Goal: Transaction & Acquisition: Purchase product/service

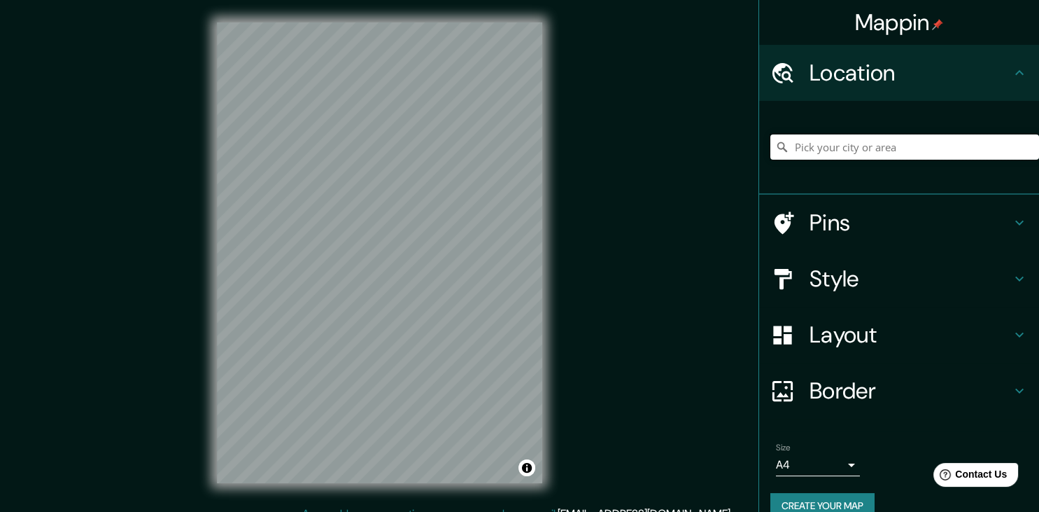
click at [864, 154] on input "Pick your city or area" at bounding box center [905, 146] width 269 height 25
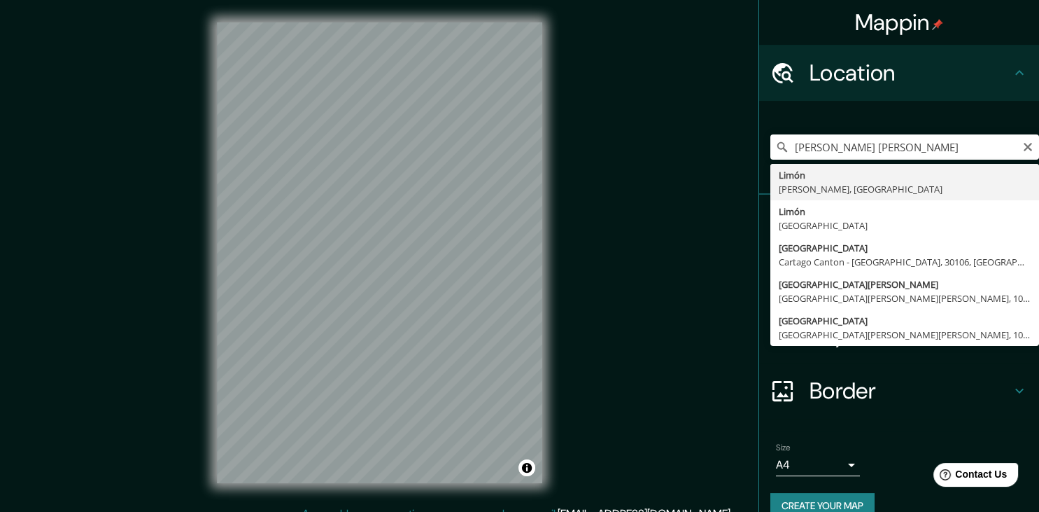
type input "Limón, Limón, [GEOGRAPHIC_DATA]"
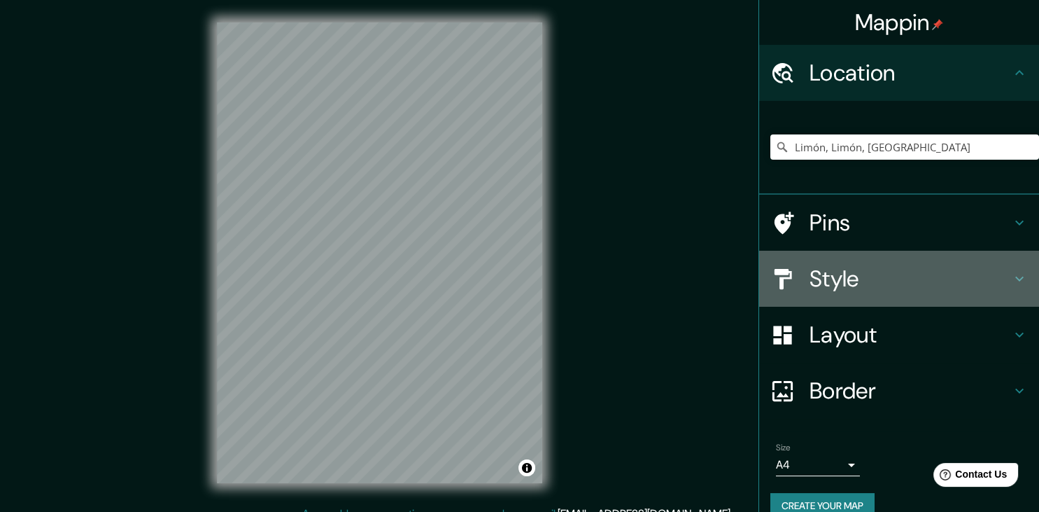
click at [874, 272] on h4 "Style" at bounding box center [911, 279] width 202 height 28
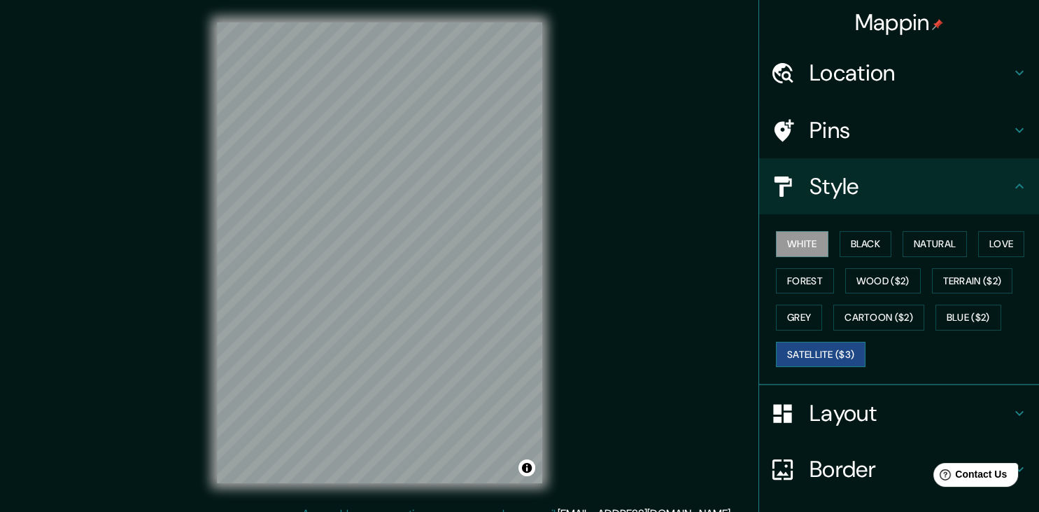
click at [847, 348] on button "Satellite ($3)" at bounding box center [821, 355] width 90 height 26
click at [982, 318] on button "Blue ($2)" at bounding box center [969, 317] width 66 height 26
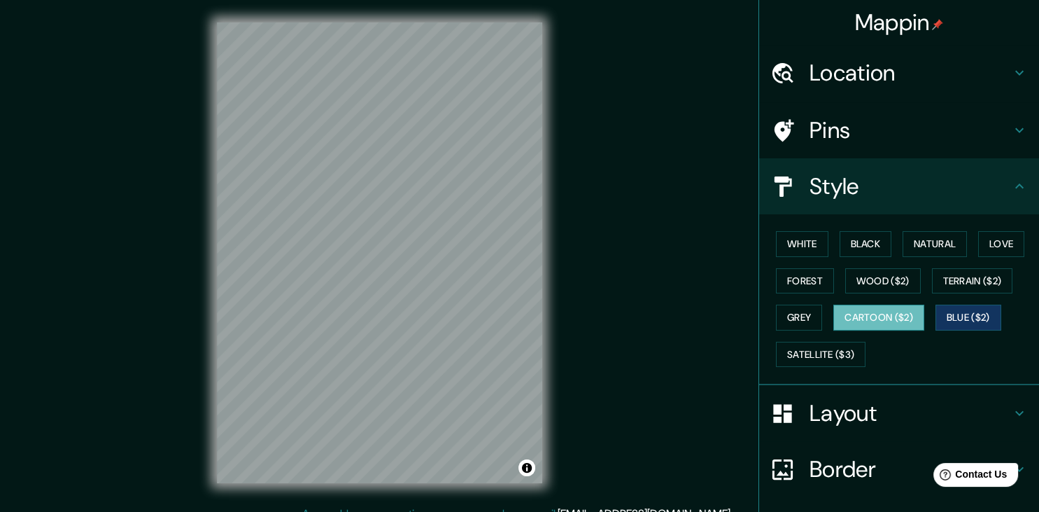
click at [907, 316] on button "Cartoon ($2)" at bounding box center [879, 317] width 91 height 26
click at [949, 237] on button "Natural" at bounding box center [935, 244] width 64 height 26
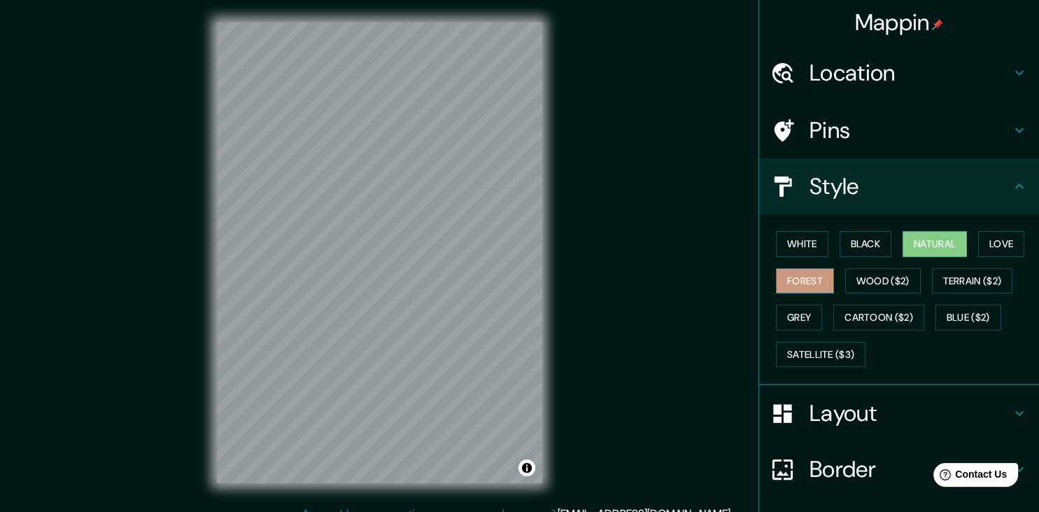
click at [826, 274] on button "Forest" at bounding box center [805, 281] width 58 height 26
click at [894, 270] on button "Wood ($2)" at bounding box center [883, 281] width 76 height 26
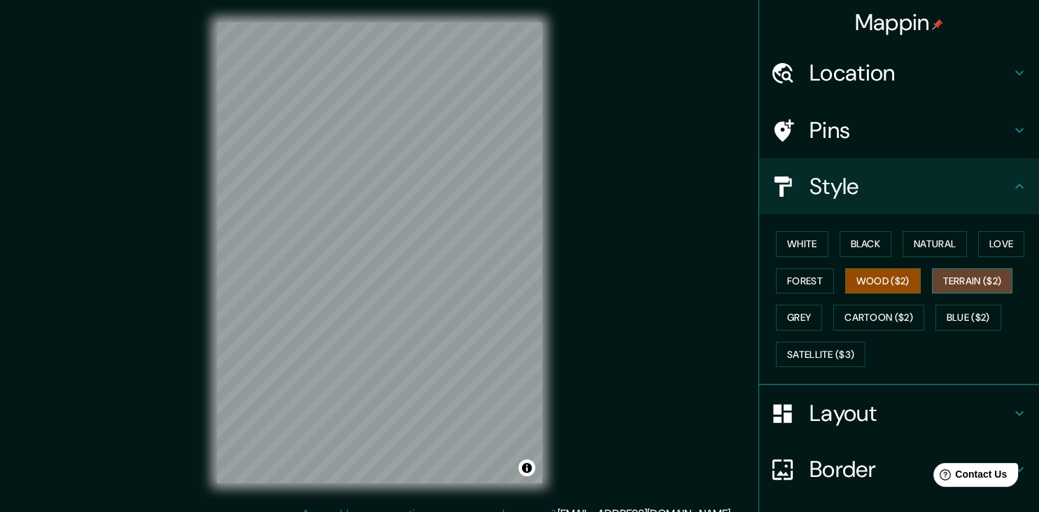
click at [970, 272] on button "Terrain ($2)" at bounding box center [972, 281] width 81 height 26
click at [810, 356] on button "Satellite ($3)" at bounding box center [821, 355] width 90 height 26
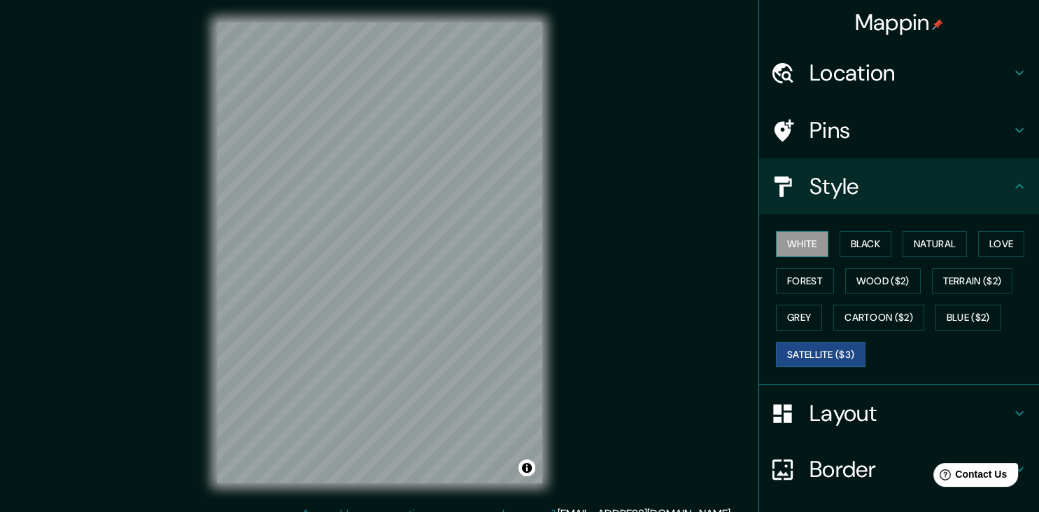
click at [825, 244] on button "White" at bounding box center [802, 244] width 52 height 26
click at [863, 231] on button "Black" at bounding box center [866, 244] width 52 height 26
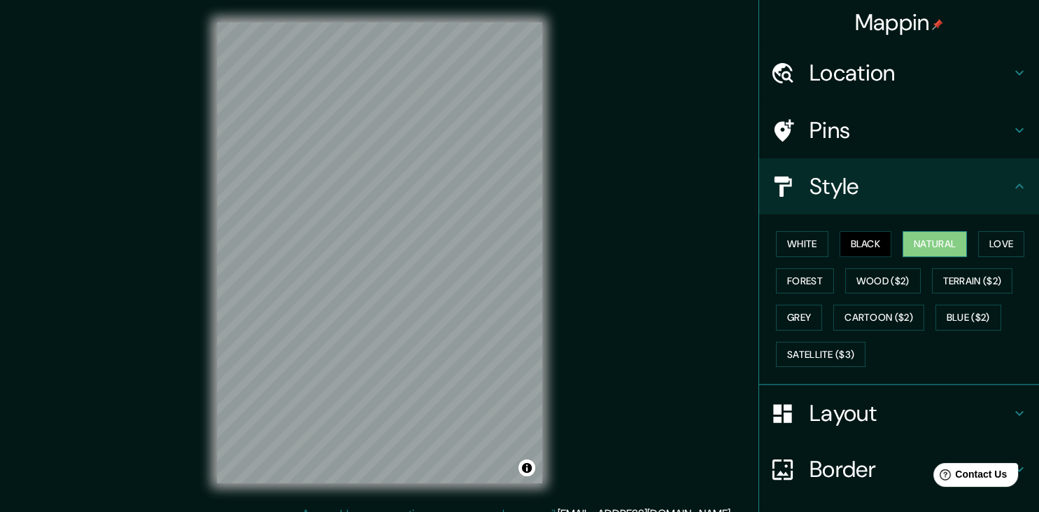
click at [967, 243] on button "Natural" at bounding box center [935, 244] width 64 height 26
click at [808, 281] on button "Forest" at bounding box center [805, 281] width 58 height 26
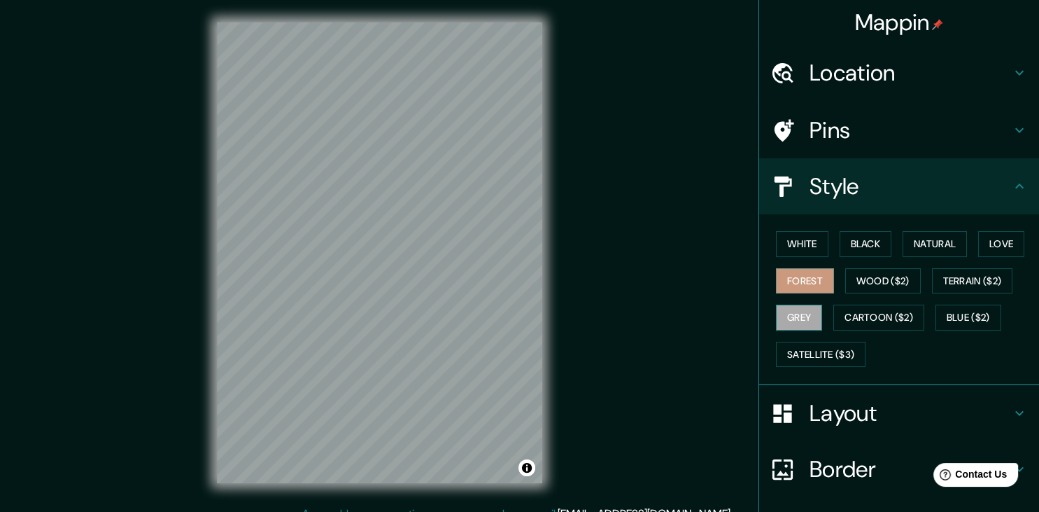
click at [796, 324] on button "Grey" at bounding box center [799, 317] width 46 height 26
click at [862, 313] on button "Cartoon ($2)" at bounding box center [879, 317] width 91 height 26
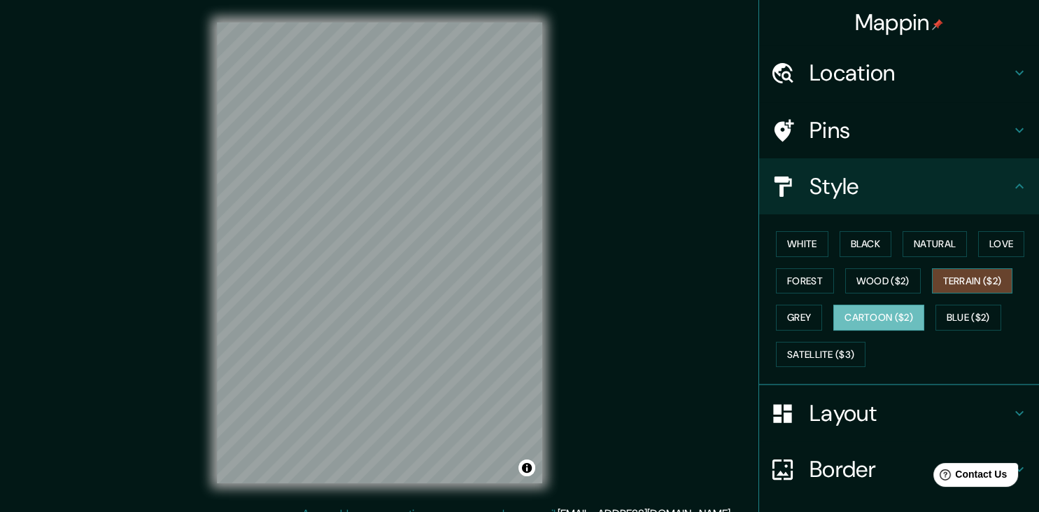
click at [962, 278] on button "Terrain ($2)" at bounding box center [972, 281] width 81 height 26
click at [913, 315] on button "Cartoon ($2)" at bounding box center [879, 317] width 91 height 26
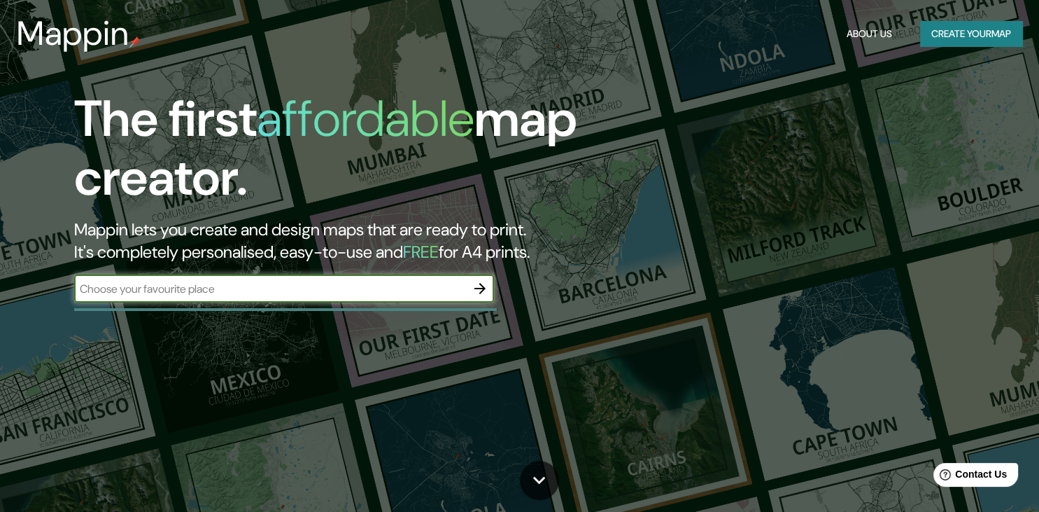
click at [255, 286] on input "text" at bounding box center [270, 289] width 392 height 16
type input "[PERSON_NAME] C"
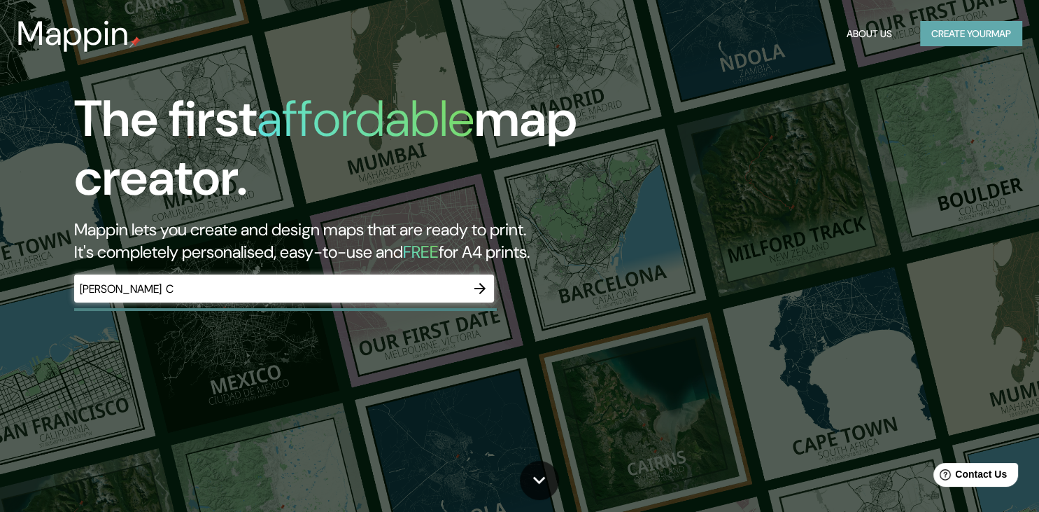
click at [950, 39] on button "Create your map" at bounding box center [971, 34] width 102 height 26
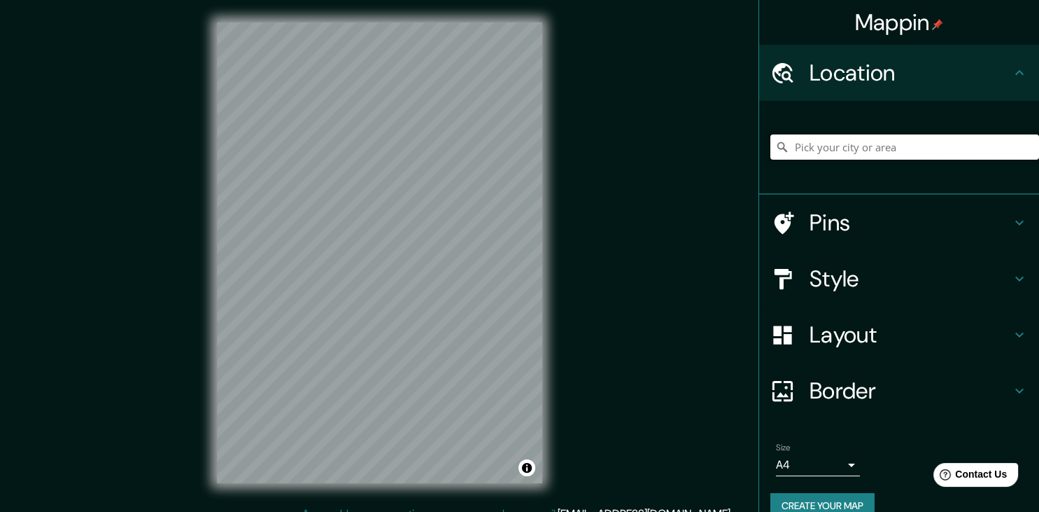
click at [883, 146] on input "Pick your city or area" at bounding box center [905, 146] width 269 height 25
type input "Limón, Limón, [GEOGRAPHIC_DATA]"
click at [889, 217] on h4 "Pins" at bounding box center [911, 223] width 202 height 28
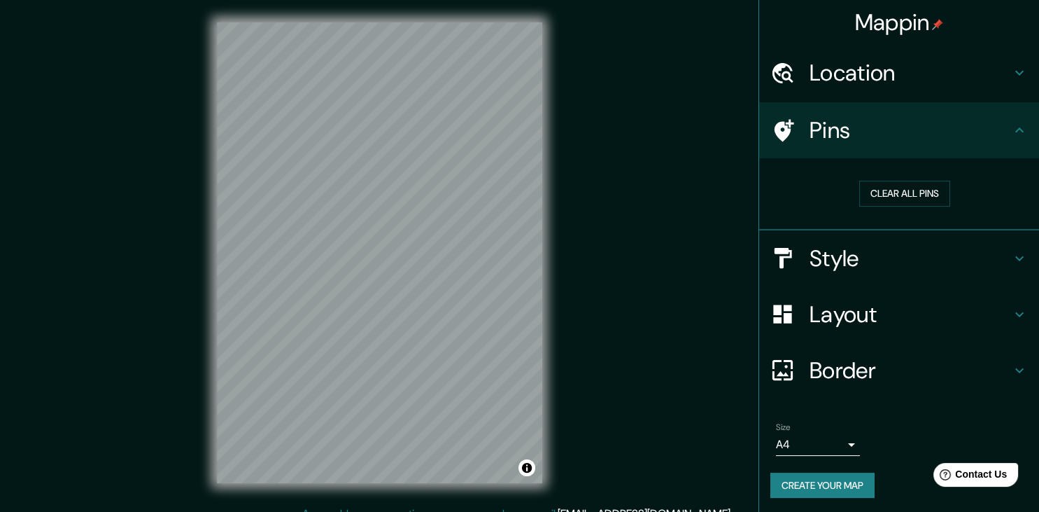
click at [911, 248] on h4 "Style" at bounding box center [911, 258] width 202 height 28
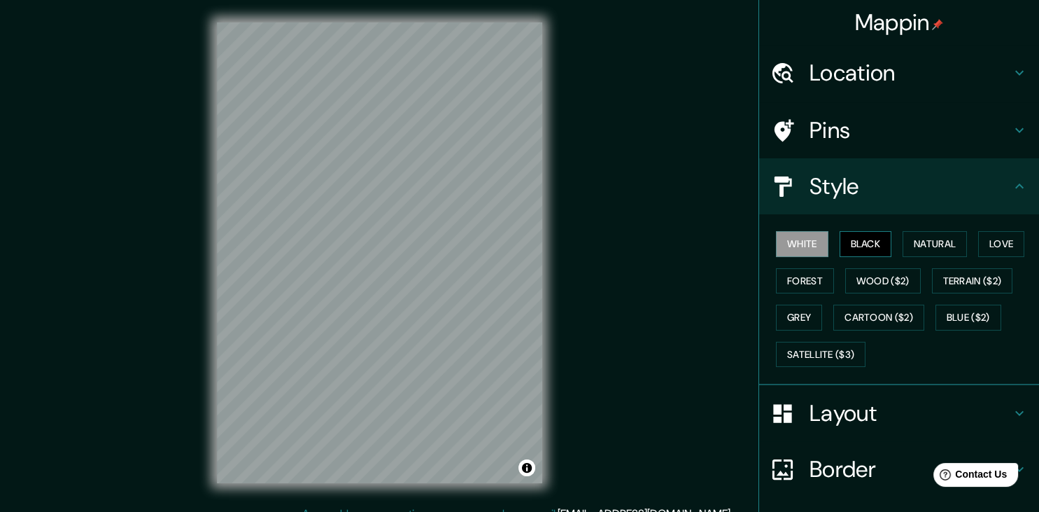
click at [869, 244] on button "Black" at bounding box center [866, 244] width 52 height 26
click at [931, 239] on button "Natural" at bounding box center [935, 244] width 64 height 26
click at [996, 234] on button "Love" at bounding box center [1001, 244] width 46 height 26
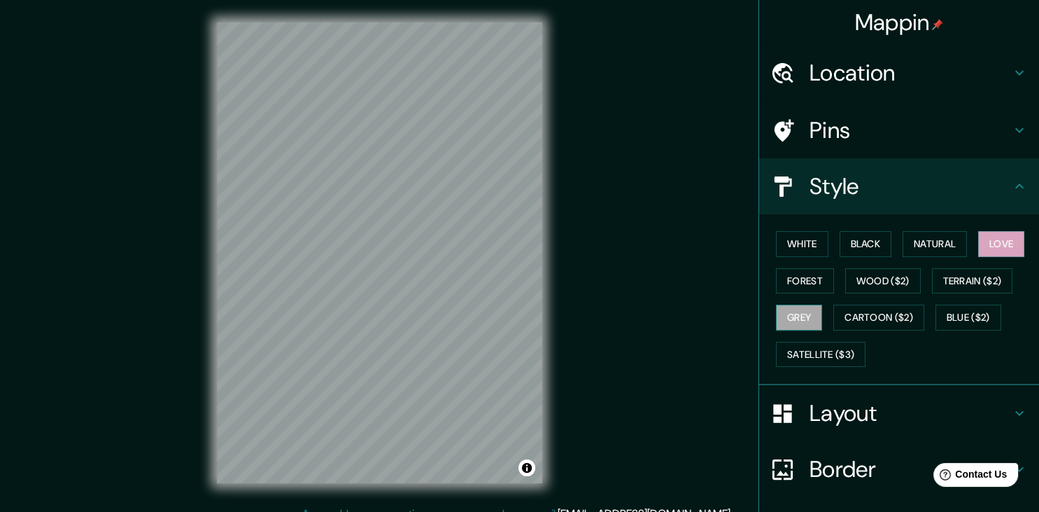
click at [794, 308] on button "Grey" at bounding box center [799, 317] width 46 height 26
click at [814, 274] on button "Forest" at bounding box center [805, 281] width 58 height 26
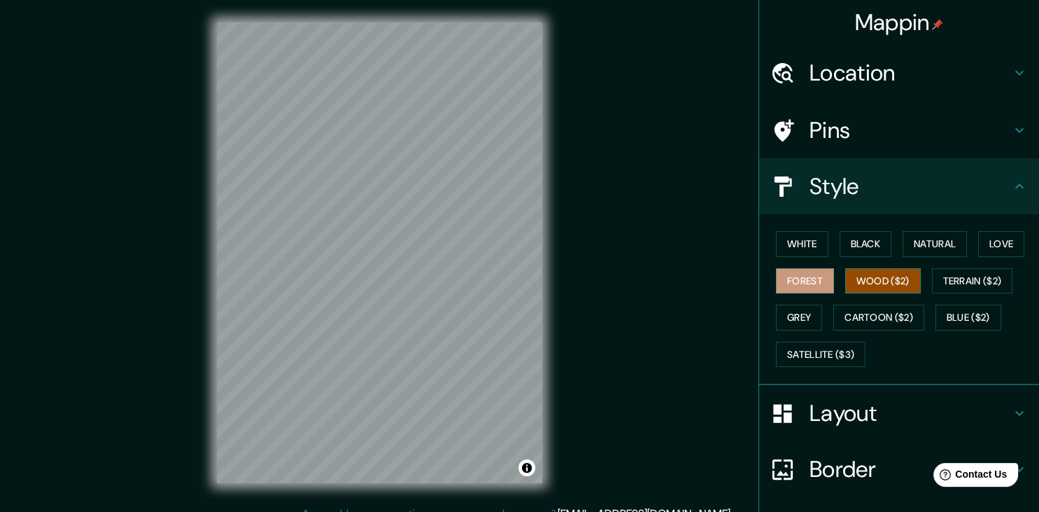
click at [876, 279] on button "Wood ($2)" at bounding box center [883, 281] width 76 height 26
click at [964, 275] on button "Terrain ($2)" at bounding box center [972, 281] width 81 height 26
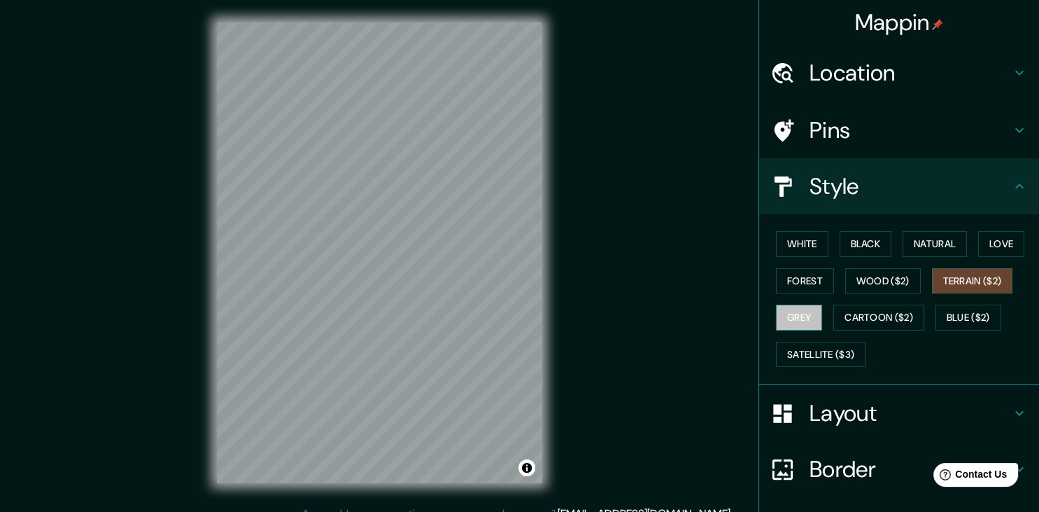
click at [796, 311] on button "Grey" at bounding box center [799, 317] width 46 height 26
click at [978, 288] on button "Terrain ($2)" at bounding box center [972, 281] width 81 height 26
click at [822, 320] on button "Grey" at bounding box center [799, 317] width 46 height 26
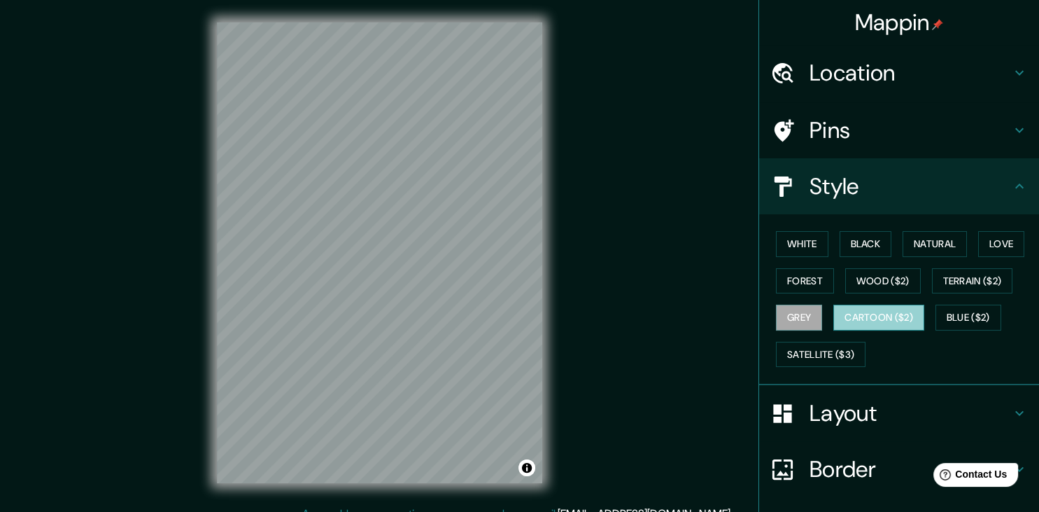
click at [863, 316] on button "Cartoon ($2)" at bounding box center [879, 317] width 91 height 26
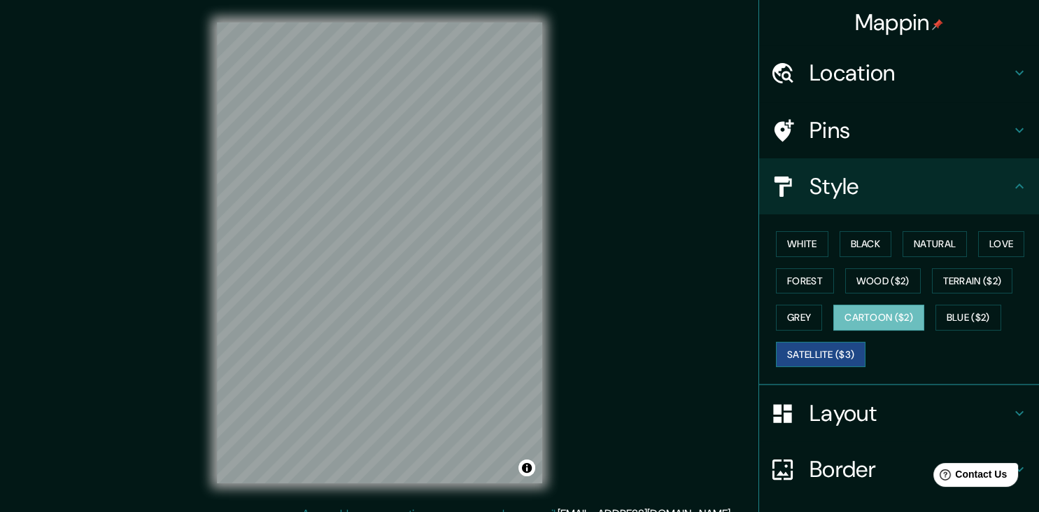
click at [813, 351] on button "Satellite ($3)" at bounding box center [821, 355] width 90 height 26
click at [794, 313] on button "Grey" at bounding box center [799, 317] width 46 height 26
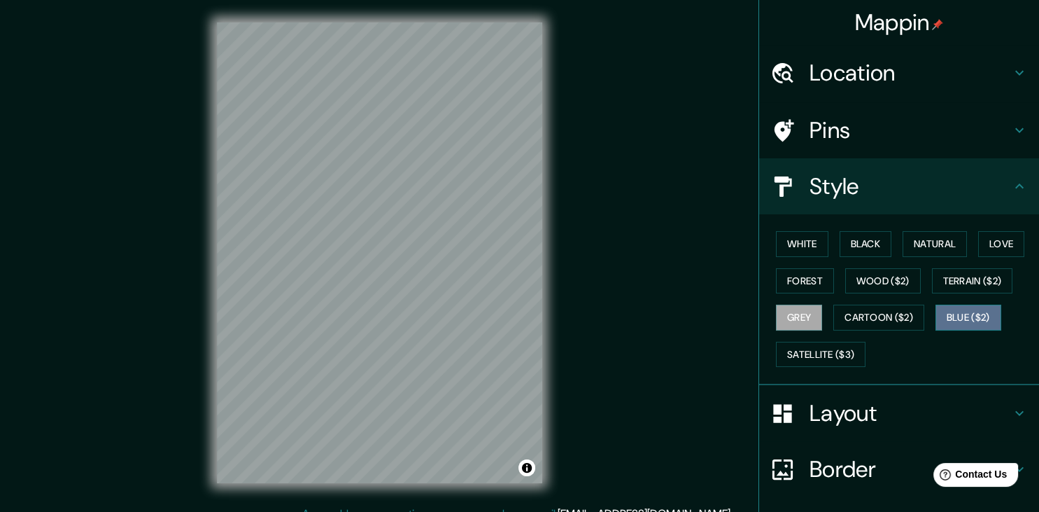
click at [978, 323] on button "Blue ($2)" at bounding box center [969, 317] width 66 height 26
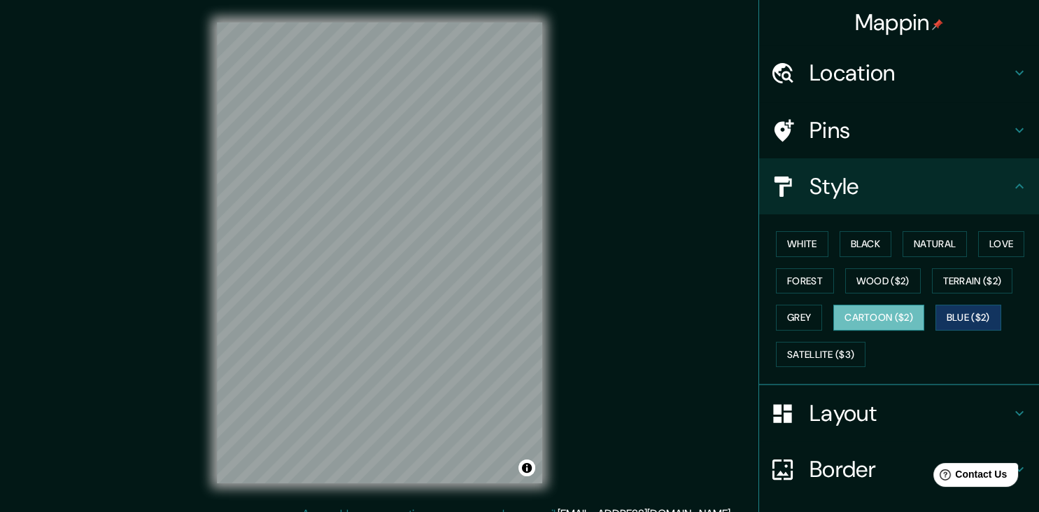
click at [841, 319] on button "Cartoon ($2)" at bounding box center [879, 317] width 91 height 26
click at [808, 323] on button "Grey" at bounding box center [799, 317] width 46 height 26
click at [836, 323] on button "Cartoon ($2)" at bounding box center [879, 317] width 91 height 26
click at [815, 325] on button "Grey" at bounding box center [799, 317] width 46 height 26
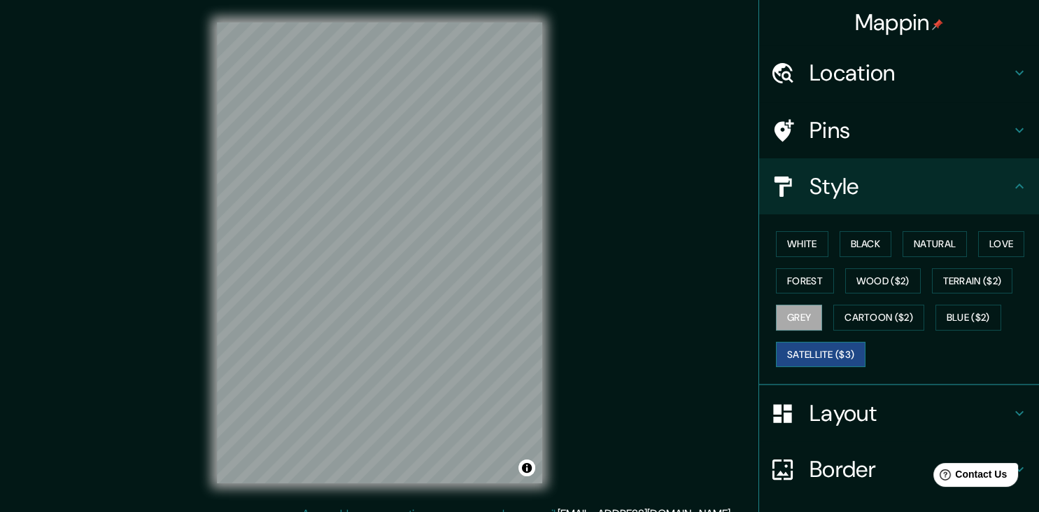
click at [816, 352] on button "Satellite ($3)" at bounding box center [821, 355] width 90 height 26
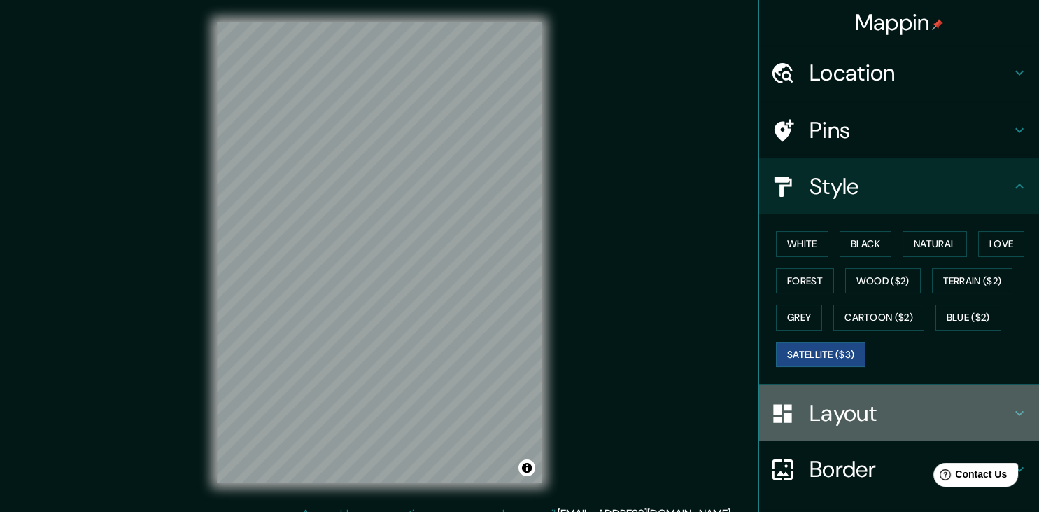
click at [853, 410] on h4 "Layout" at bounding box center [911, 413] width 202 height 28
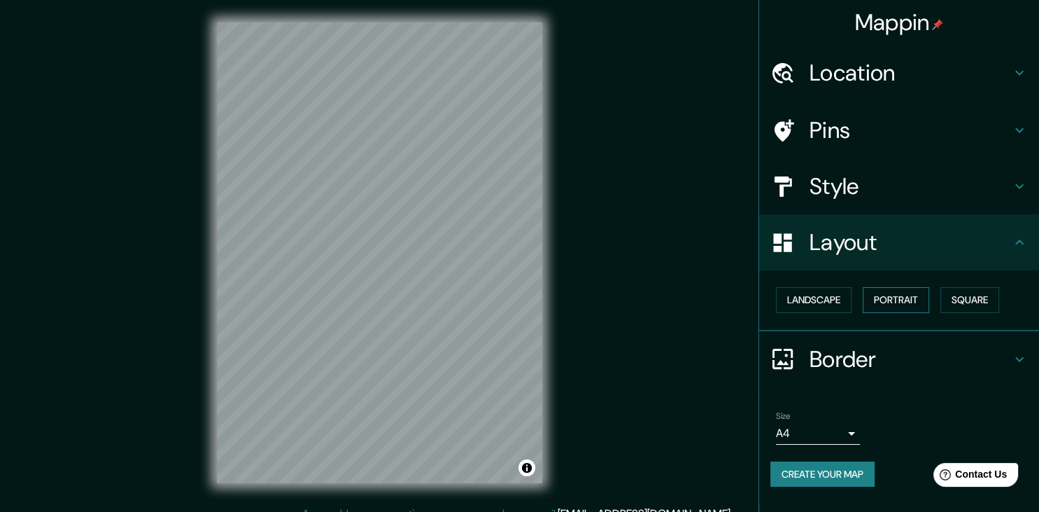
click at [904, 295] on button "Portrait" at bounding box center [896, 300] width 66 height 26
click at [975, 295] on button "Square" at bounding box center [970, 300] width 59 height 26
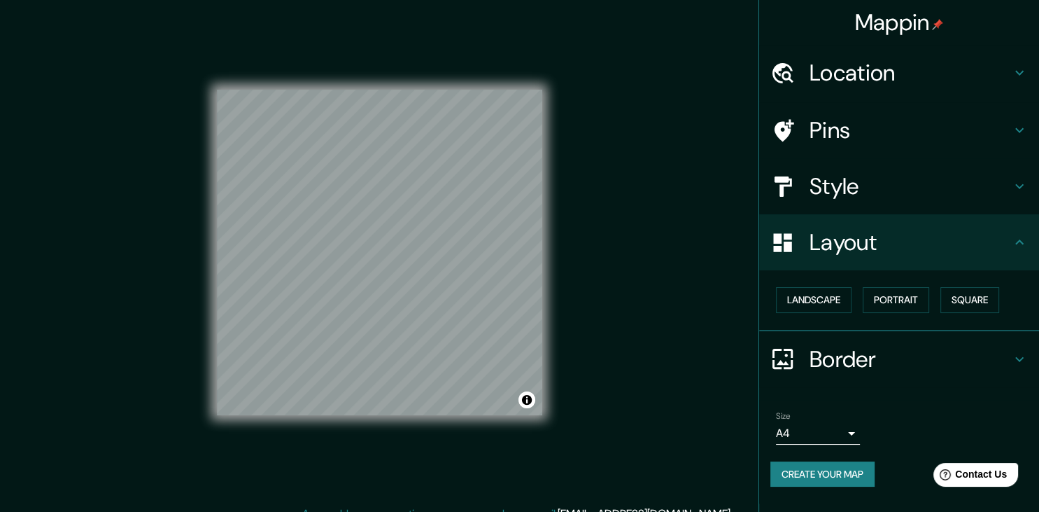
click at [894, 321] on div "Landscape [GEOGRAPHIC_DATA]" at bounding box center [899, 300] width 280 height 61
click at [894, 302] on button "Portrait" at bounding box center [896, 300] width 66 height 26
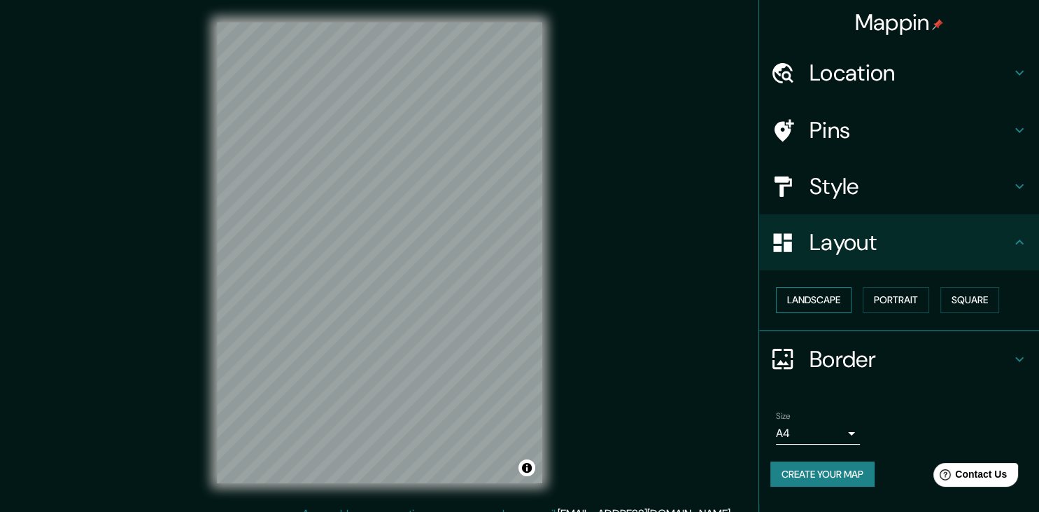
click at [836, 300] on button "Landscape" at bounding box center [814, 300] width 76 height 26
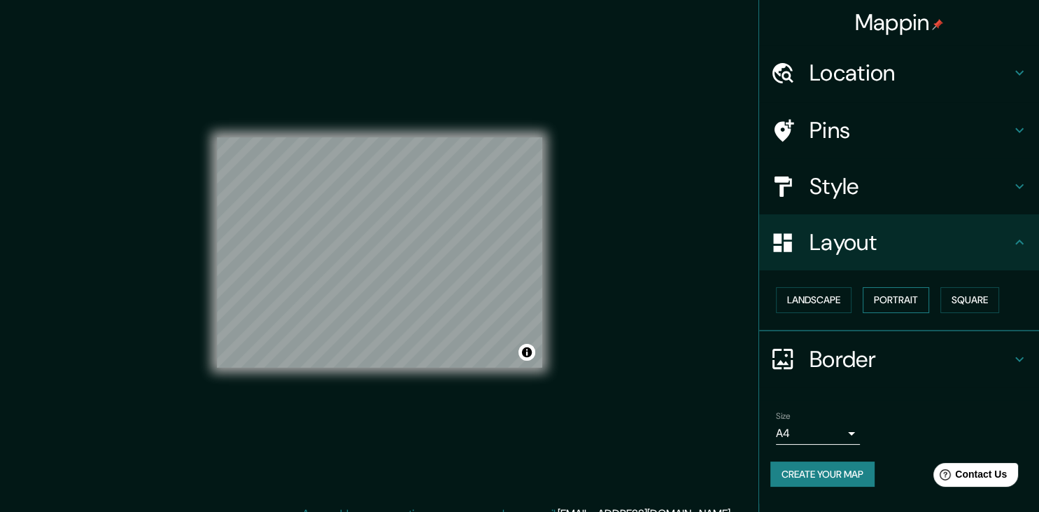
click at [897, 296] on button "Portrait" at bounding box center [896, 300] width 66 height 26
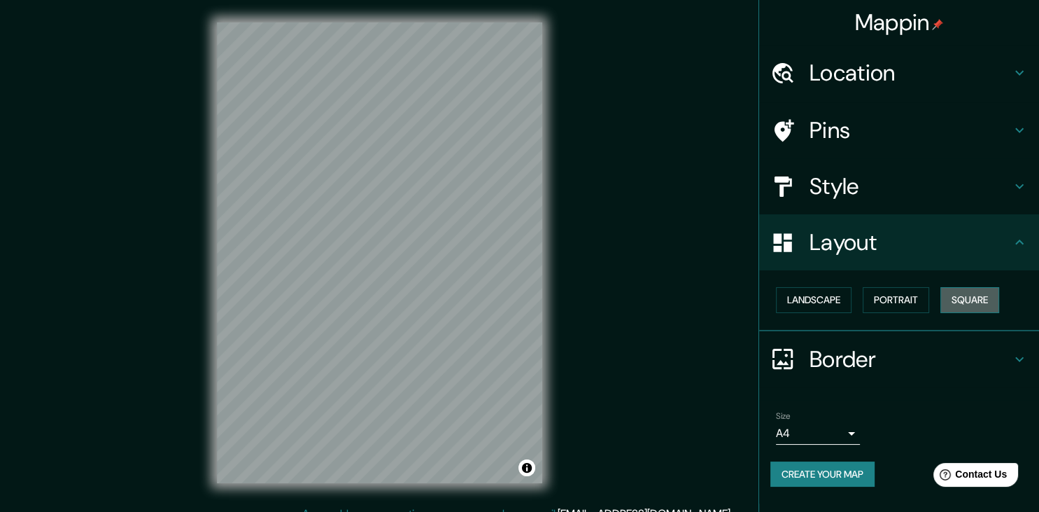
click at [960, 292] on button "Square" at bounding box center [970, 300] width 59 height 26
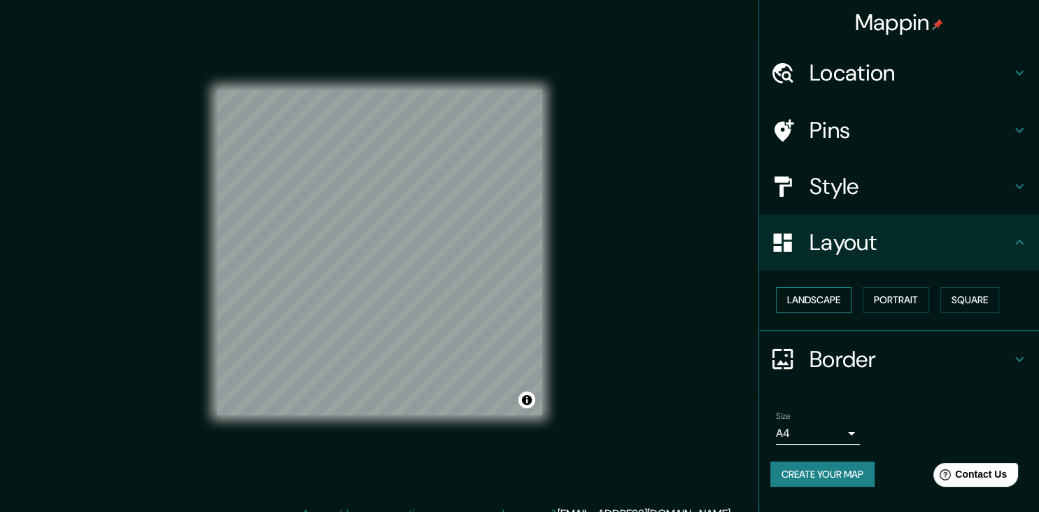
click at [813, 307] on button "Landscape" at bounding box center [814, 300] width 76 height 26
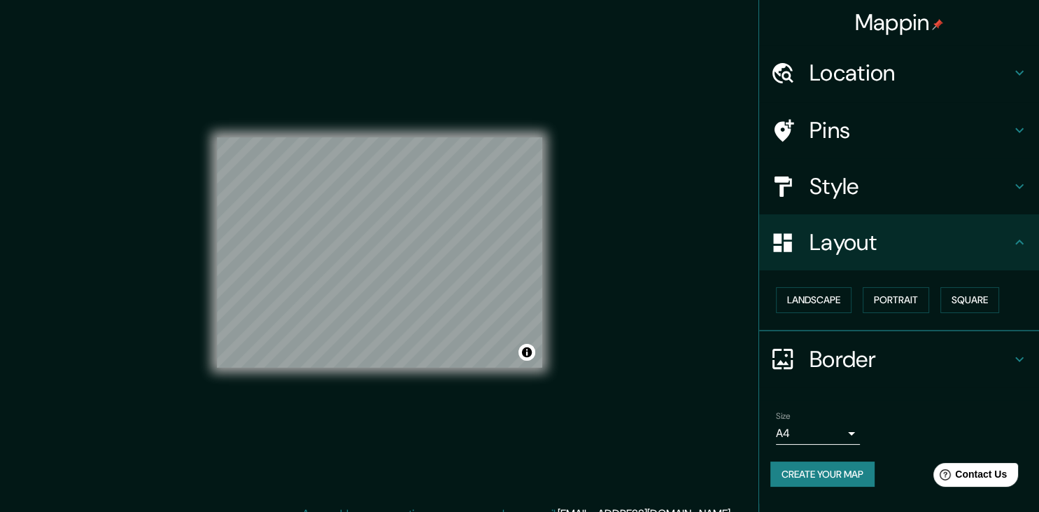
click at [876, 188] on h4 "Style" at bounding box center [911, 186] width 202 height 28
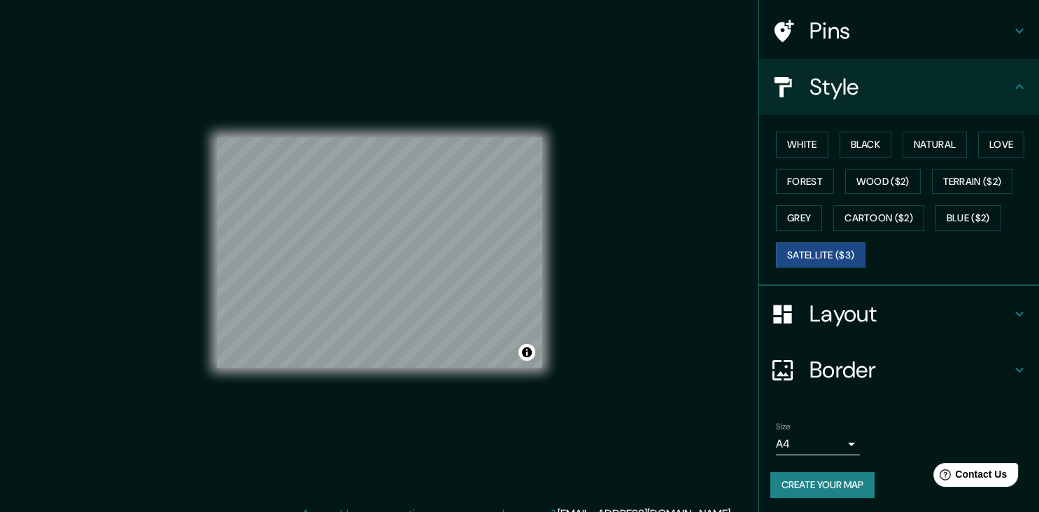
click at [886, 370] on h4 "Border" at bounding box center [911, 370] width 202 height 28
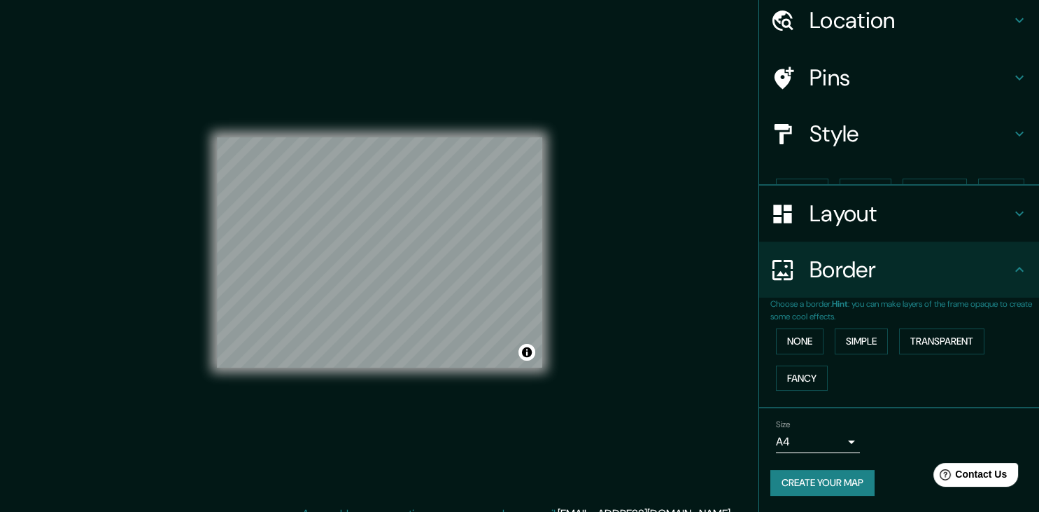
scroll to position [28, 0]
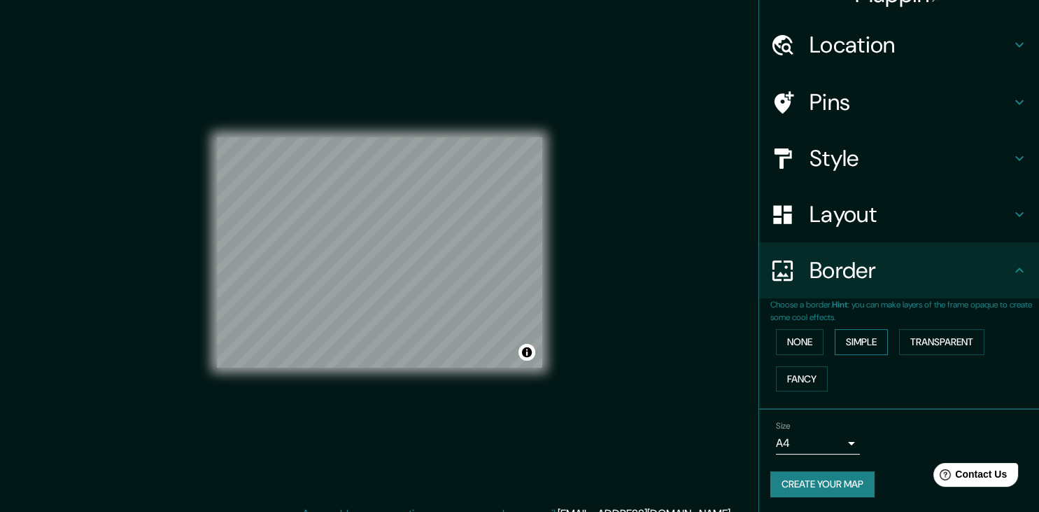
click at [864, 332] on button "Simple" at bounding box center [861, 342] width 53 height 26
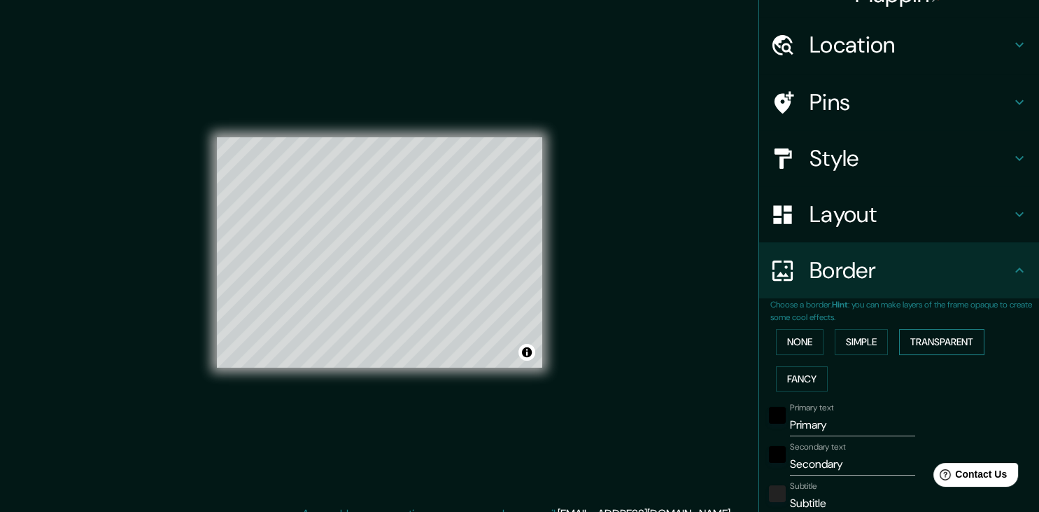
click at [931, 330] on button "Transparent" at bounding box center [941, 342] width 85 height 26
click at [812, 381] on button "Fancy" at bounding box center [802, 379] width 52 height 26
click at [811, 349] on button "None" at bounding box center [800, 342] width 48 height 26
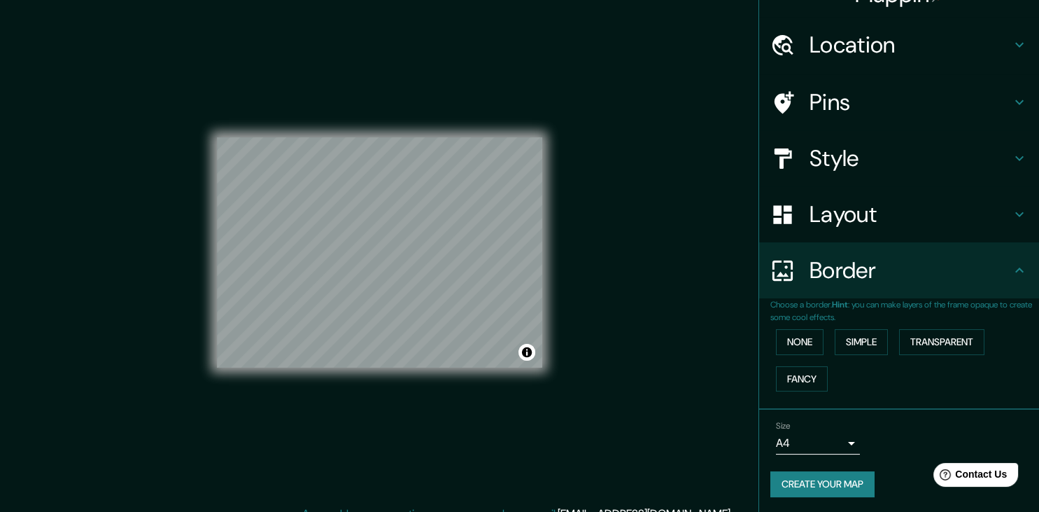
scroll to position [16, 0]
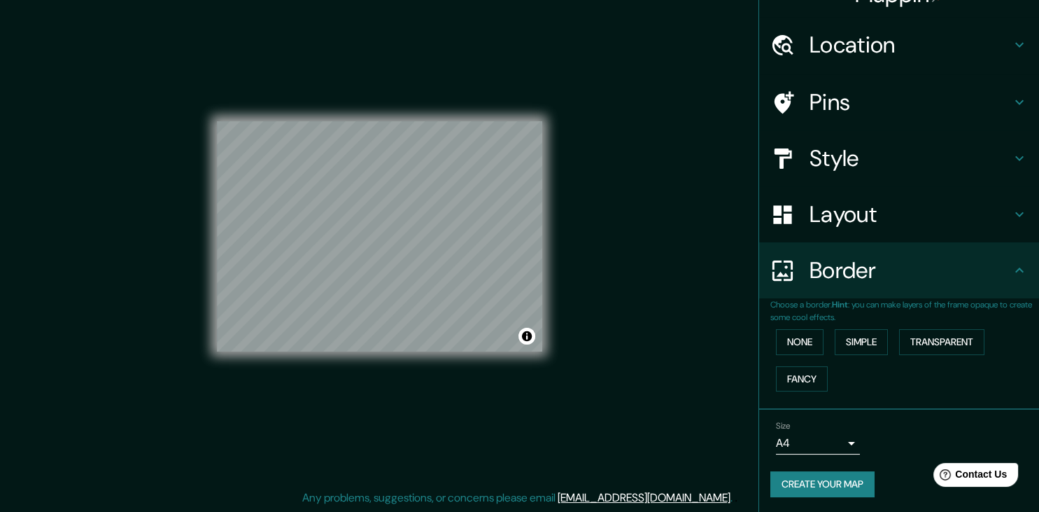
click at [858, 484] on button "Create your map" at bounding box center [823, 484] width 104 height 26
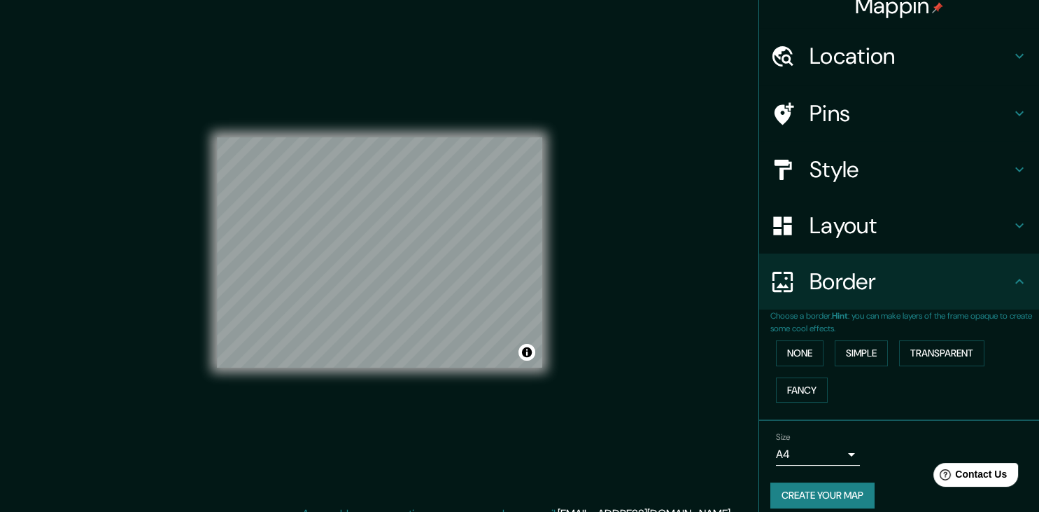
scroll to position [28, 0]
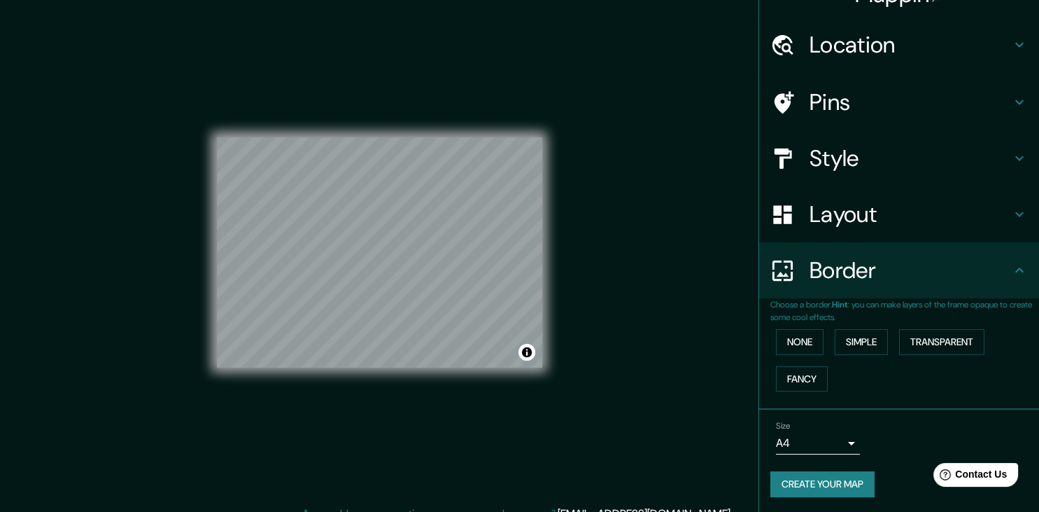
click at [817, 480] on button "Create your map" at bounding box center [823, 484] width 104 height 26
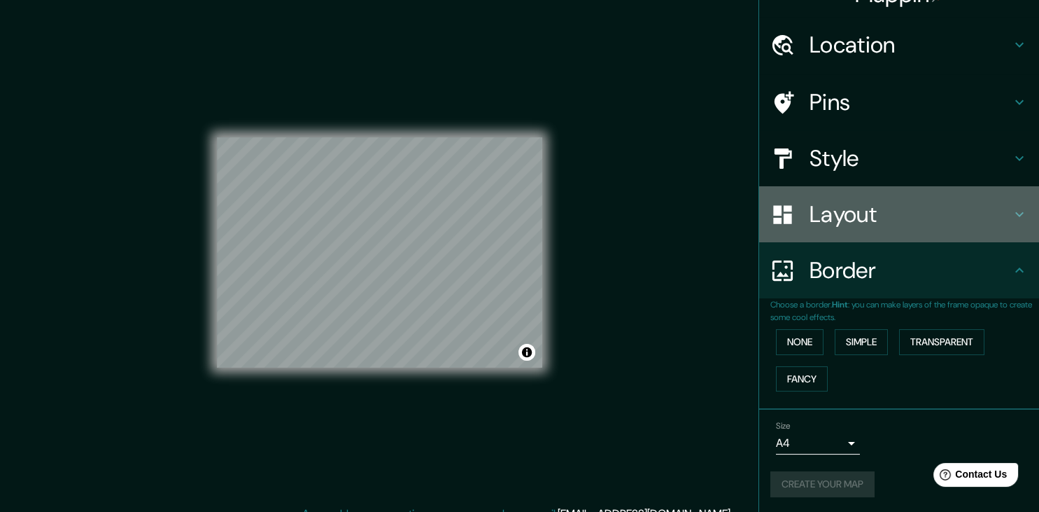
click at [872, 186] on div "Layout" at bounding box center [899, 214] width 280 height 56
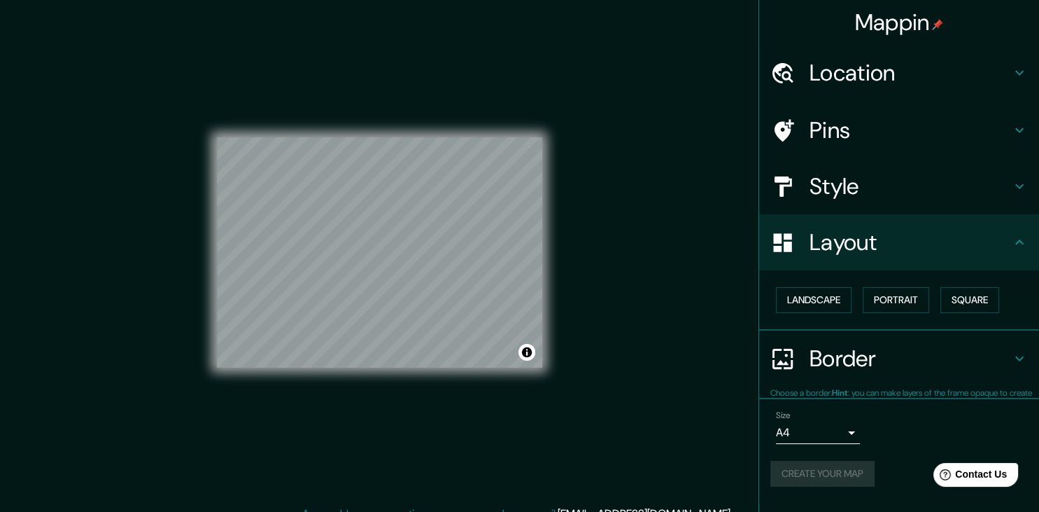
scroll to position [0, 0]
click at [871, 192] on h4 "Style" at bounding box center [911, 186] width 202 height 28
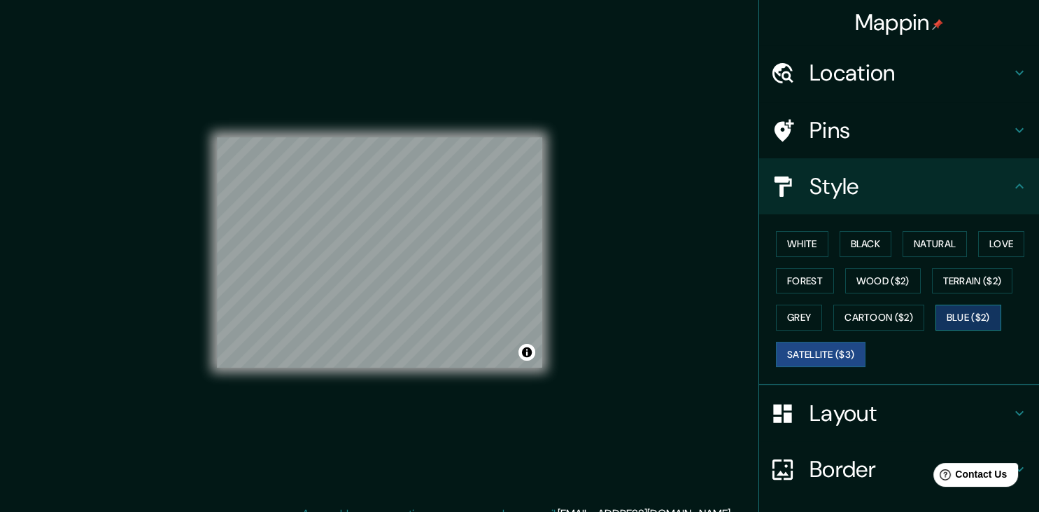
click at [960, 307] on button "Blue ($2)" at bounding box center [969, 317] width 66 height 26
click at [803, 317] on button "Grey" at bounding box center [799, 317] width 46 height 26
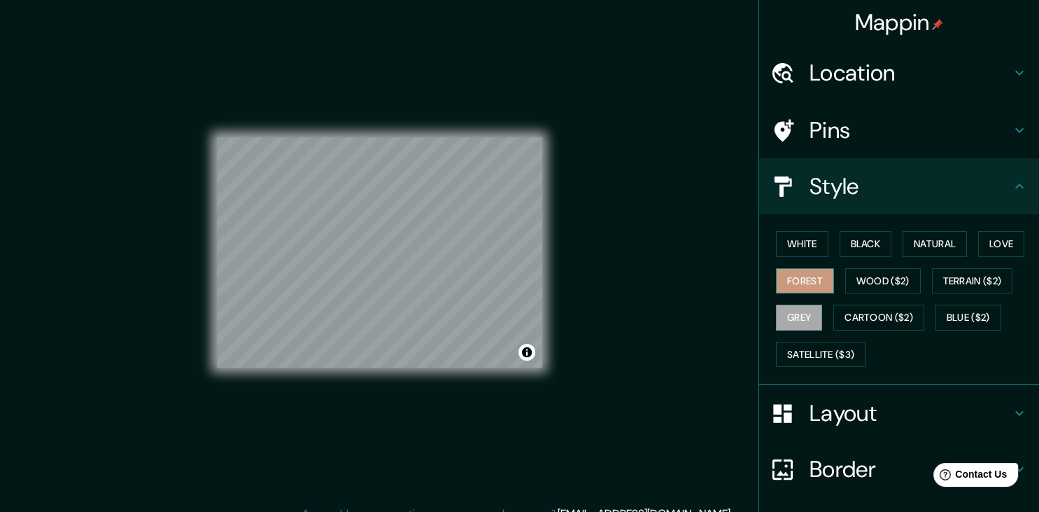
click at [804, 286] on button "Forest" at bounding box center [805, 281] width 58 height 26
click at [815, 241] on button "White" at bounding box center [802, 244] width 52 height 26
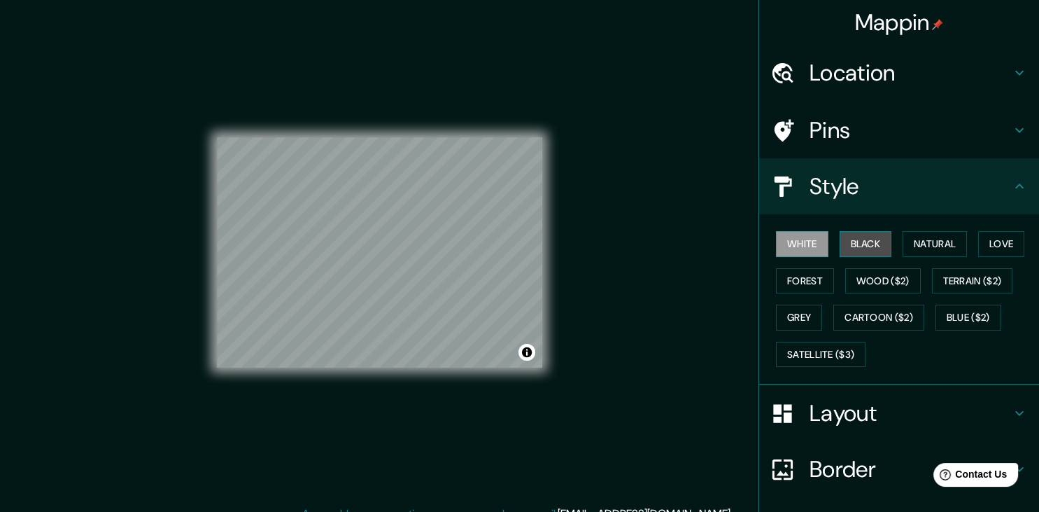
click at [876, 235] on button "Black" at bounding box center [866, 244] width 52 height 26
